Goal: Task Accomplishment & Management: Complete application form

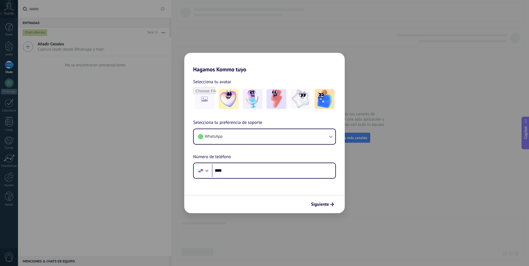
click at [405, 34] on div "Hagamos Kommo tuyo Selecciona tu avatar Selecciona tu preferencia de soporte Wh…" at bounding box center [264, 133] width 529 height 266
click at [255, 170] on input "****" at bounding box center [273, 170] width 123 height 13
type input "**********"
click at [314, 205] on span "Siguiente" at bounding box center [320, 204] width 18 height 4
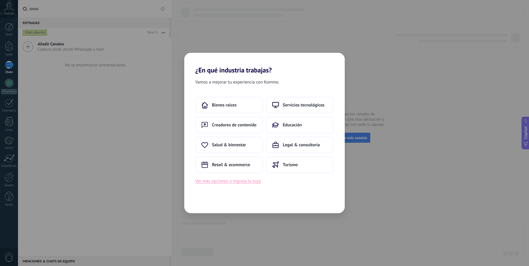
click at [241, 181] on button "Ver más opciones o ingresa la tuya" at bounding box center [227, 181] width 65 height 7
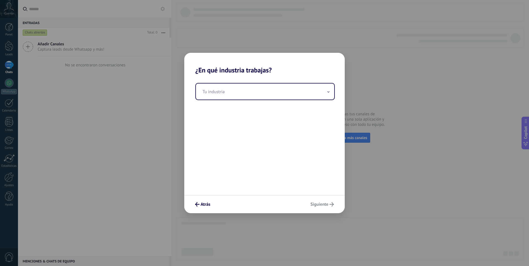
click at [299, 102] on div "Tu industria" at bounding box center [264, 134] width 160 height 121
click at [323, 96] on input "text" at bounding box center [265, 92] width 138 height 16
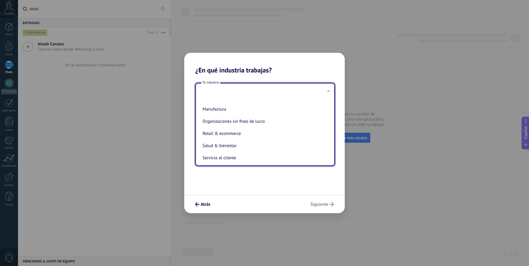
scroll to position [64, 0]
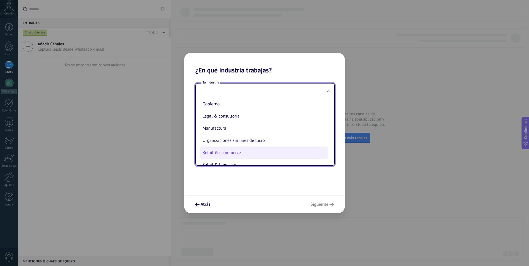
click at [263, 153] on li "Retail & ecommerce" at bounding box center [263, 153] width 127 height 12
type input "**********"
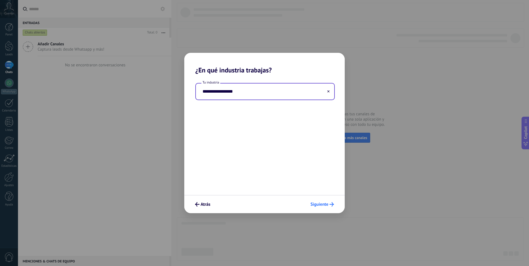
click at [324, 206] on span "Siguiente" at bounding box center [319, 204] width 18 height 4
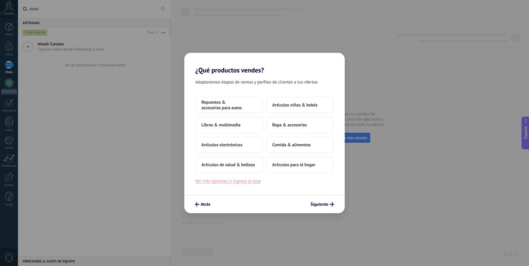
click at [239, 180] on button "Ver más opciones o ingresa la tuya" at bounding box center [227, 181] width 65 height 7
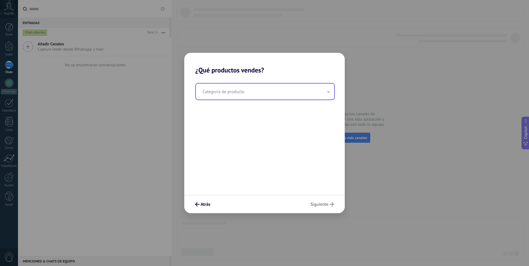
click at [248, 99] on input "text" at bounding box center [265, 92] width 138 height 16
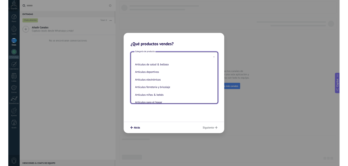
scroll to position [0, 0]
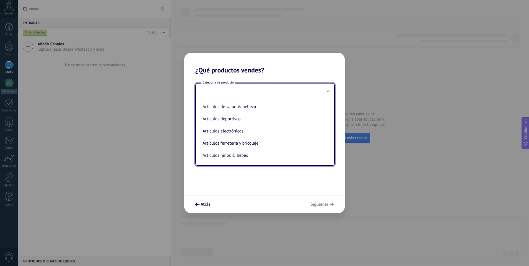
click at [242, 92] on input "text" at bounding box center [265, 92] width 138 height 16
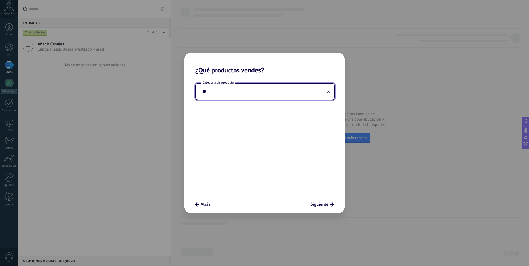
type input "*"
type input "********"
click at [324, 208] on button "Siguiente" at bounding box center [322, 204] width 28 height 9
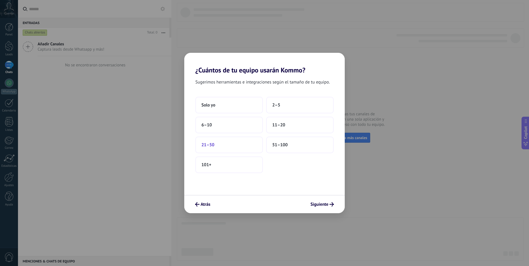
click at [234, 140] on button "21–50" at bounding box center [228, 145] width 67 height 17
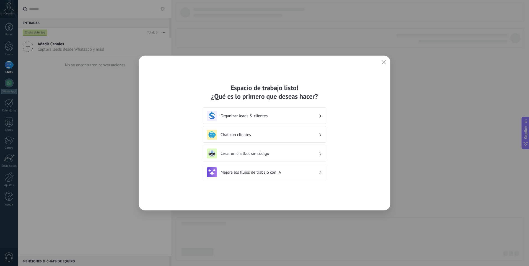
click at [251, 132] on h3 "Chat con clientes" at bounding box center [269, 134] width 98 height 5
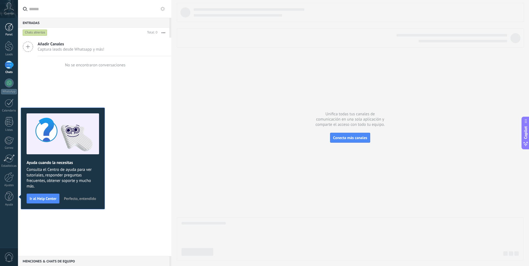
click at [7, 33] on div "Panel" at bounding box center [9, 35] width 16 height 4
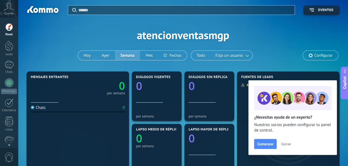
click at [283, 145] on span "Cerrar" at bounding box center [286, 144] width 10 height 4
